Goal: Find specific page/section: Find specific page/section

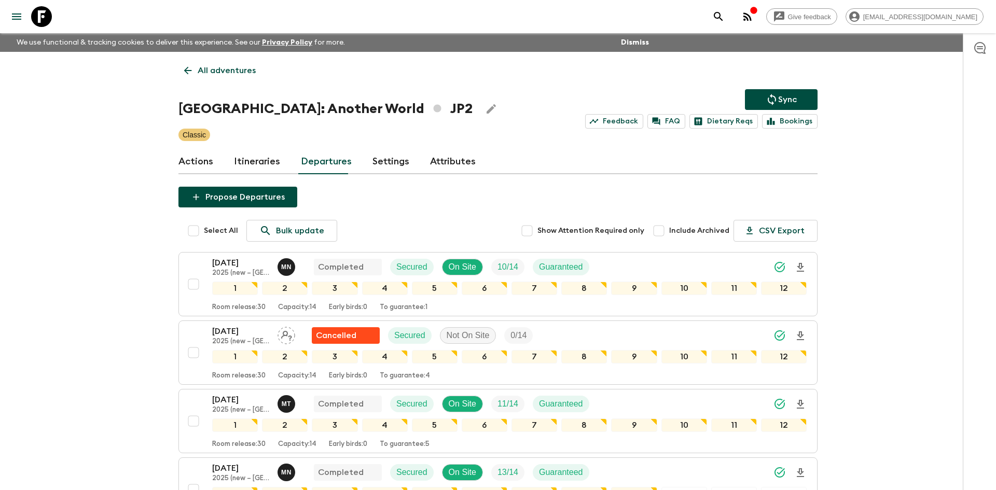
click at [221, 70] on p "All adventures" at bounding box center [227, 70] width 58 height 12
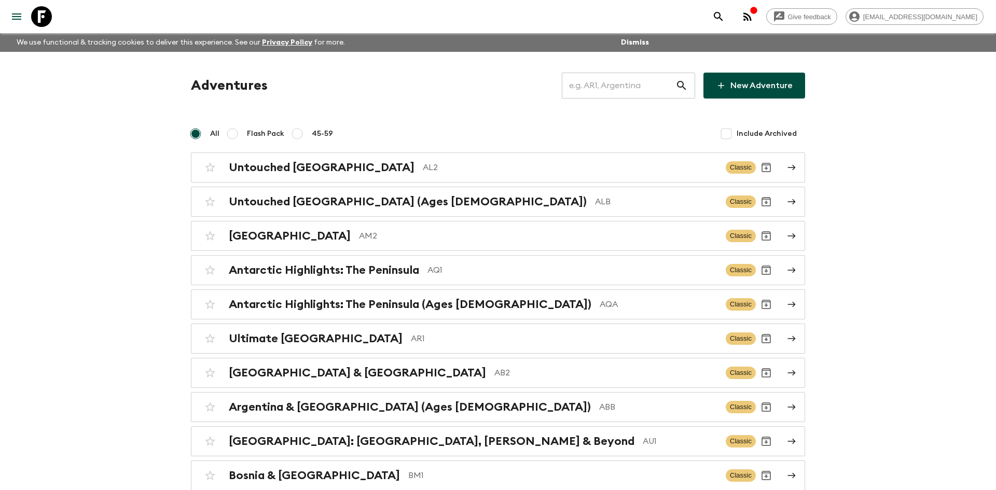
click at [582, 92] on input "text" at bounding box center [619, 85] width 114 height 29
type input "it6"
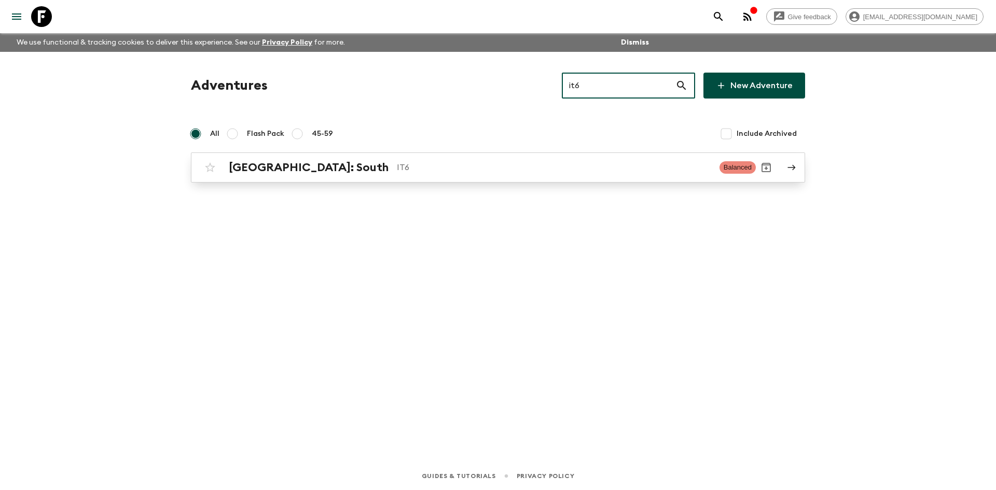
click at [397, 169] on p "IT6" at bounding box center [554, 167] width 314 height 12
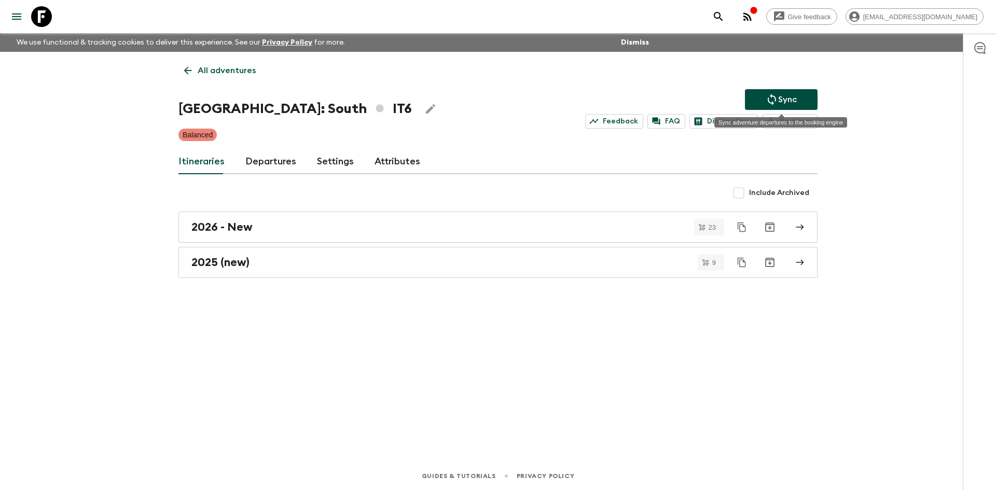
click at [782, 103] on p "Sync" at bounding box center [787, 99] width 19 height 12
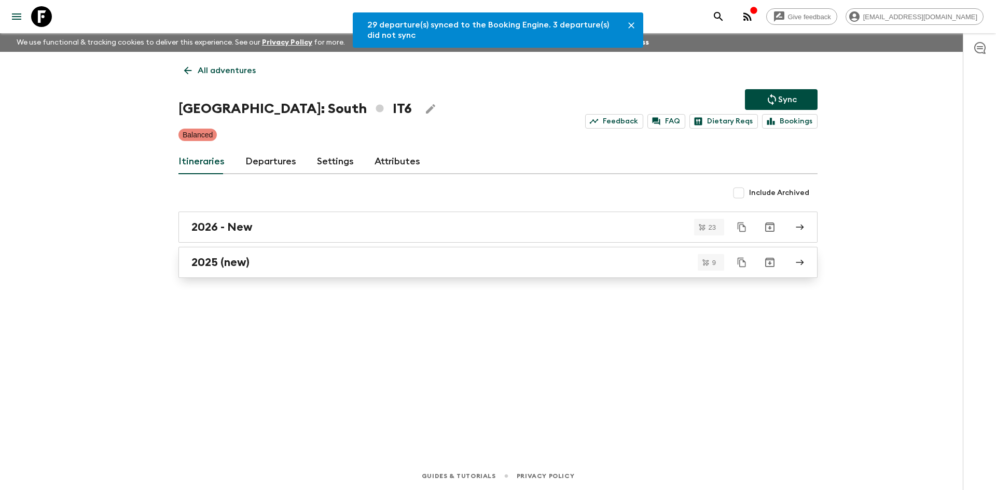
click at [211, 256] on h2 "2025 (new)" at bounding box center [220, 262] width 58 height 13
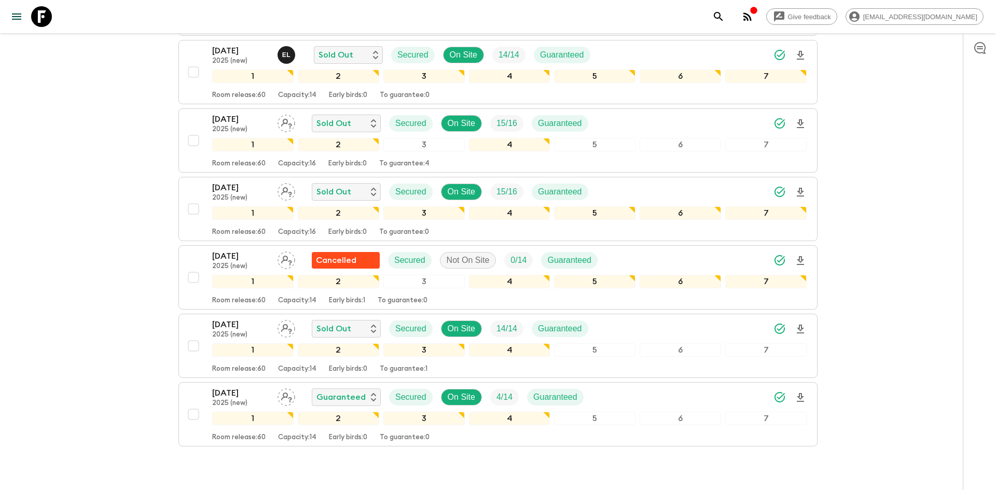
scroll to position [437, 0]
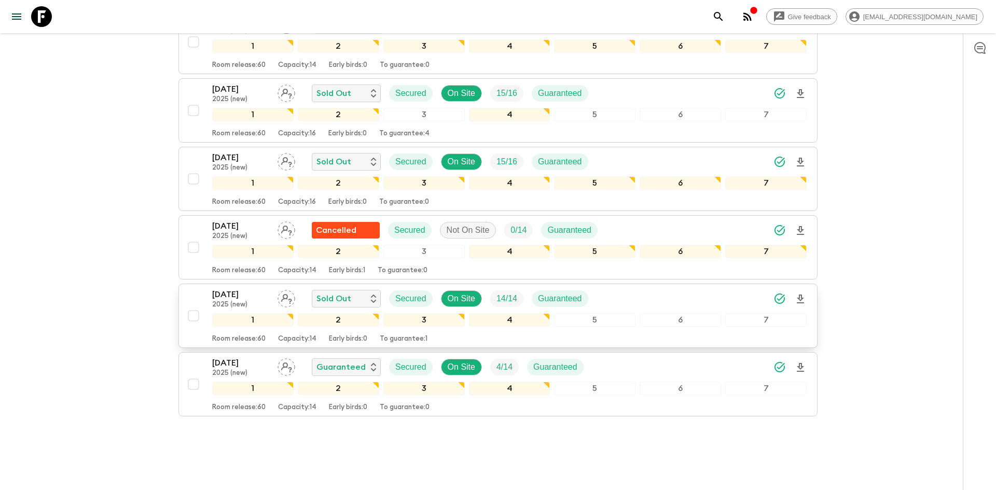
click at [658, 288] on div "[DATE] 2025 (new) Sold Out Secured On Site 14 / 14 Guaranteed" at bounding box center [509, 298] width 595 height 21
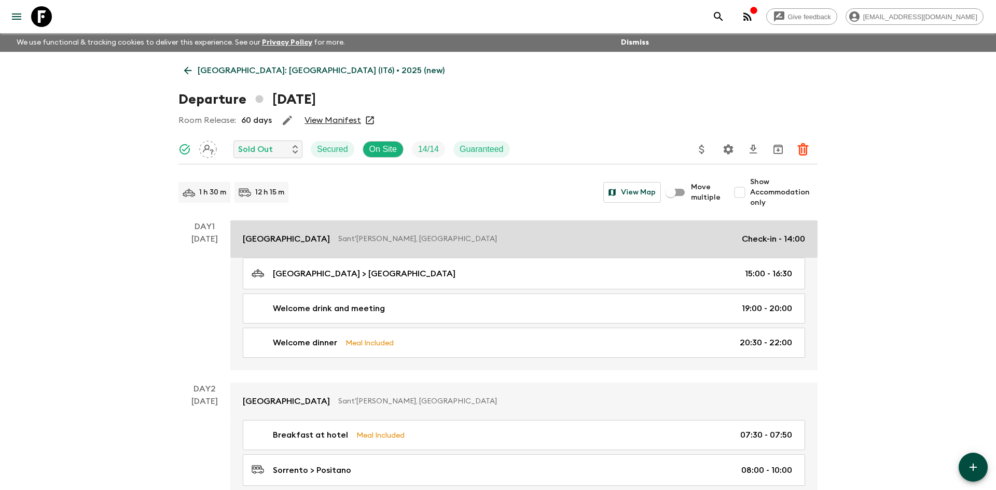
click at [328, 235] on p "[GEOGRAPHIC_DATA]" at bounding box center [286, 239] width 87 height 12
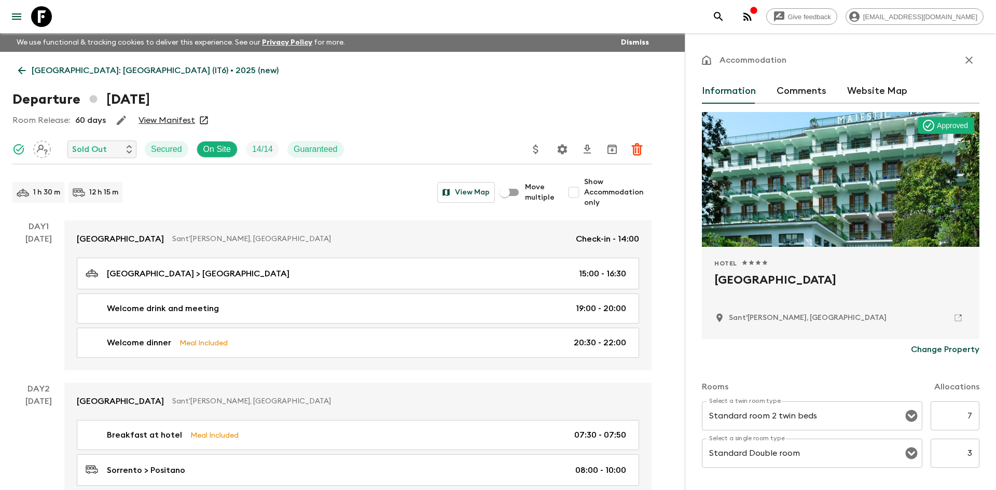
drag, startPoint x: 837, startPoint y: 283, endPoint x: 716, endPoint y: 293, distance: 122.3
click at [716, 293] on h2 "[GEOGRAPHIC_DATA]" at bounding box center [840, 288] width 253 height 33
copy h2 "[GEOGRAPHIC_DATA]"
